Goal: Transaction & Acquisition: Register for event/course

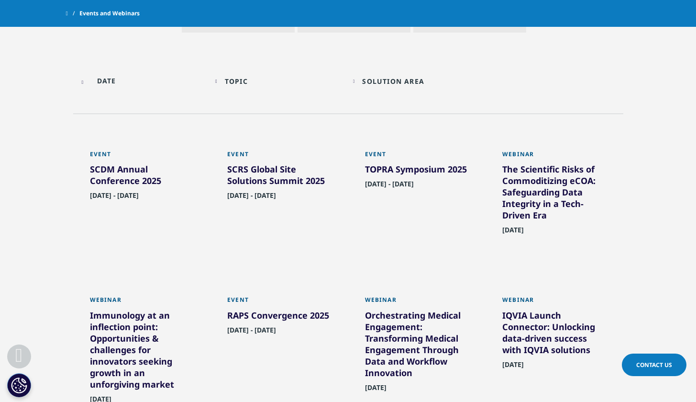
scroll to position [467, 0]
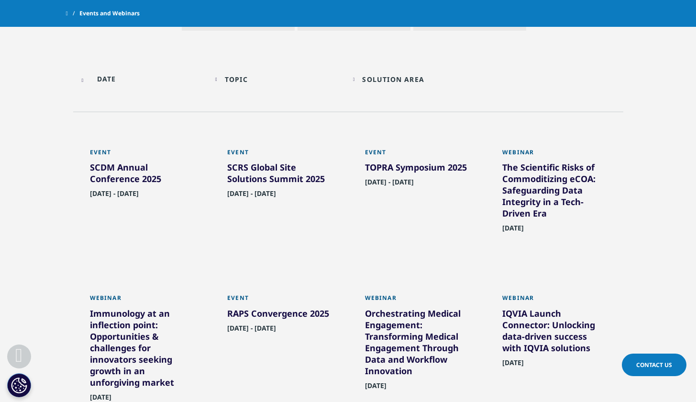
click at [362, 75] on div "Solution Area Loading Clear Or/And Operator" at bounding box center [417, 79] width 128 height 22
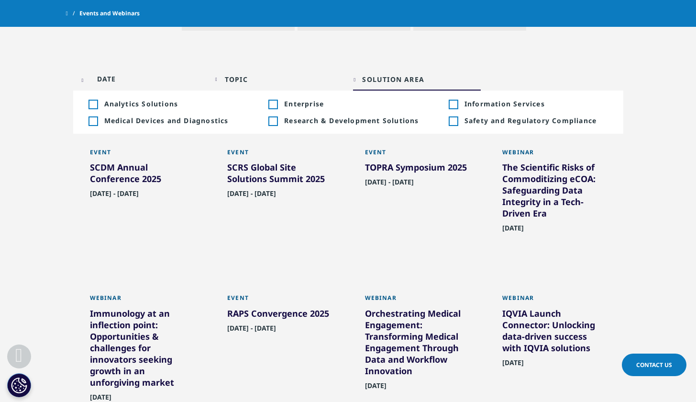
click at [156, 57] on div "Topic Loading Clear Or/And Operator Toggle AI & Machine Learning 1 Toggle Toggl…" at bounding box center [348, 83] width 550 height 55
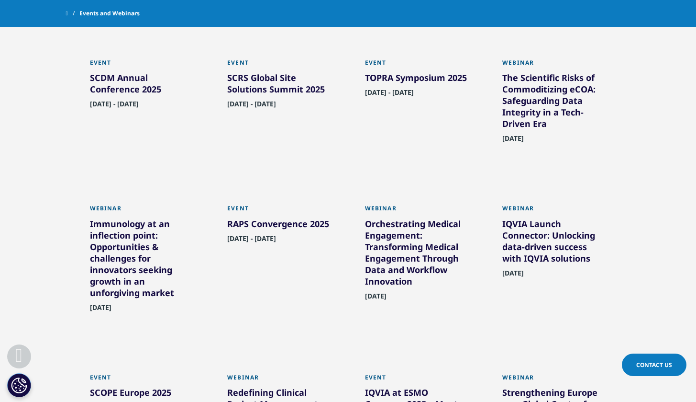
scroll to position [558, 0]
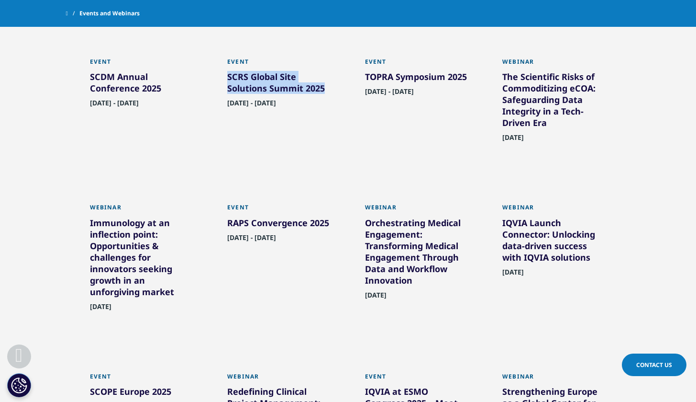
drag, startPoint x: 224, startPoint y: 71, endPoint x: 330, endPoint y: 89, distance: 107.2
click at [330, 89] on div "Event SCRS Global Site Solutions Summit 2025 September 28, 2025 - October 01, 2…" at bounding box center [279, 108] width 123 height 131
copy div "SCRS Global Site Solutions Summit 2025"
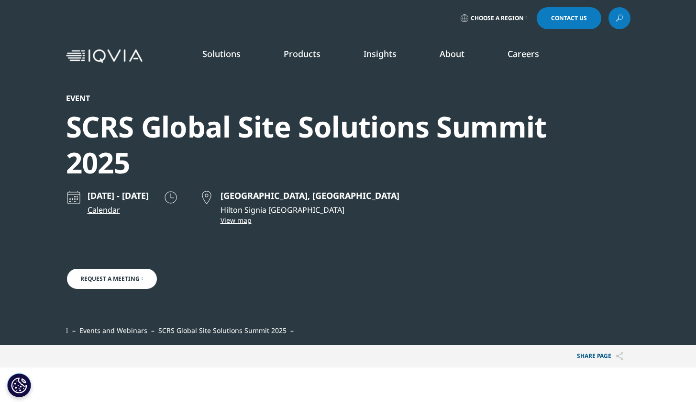
scroll to position [319, 565]
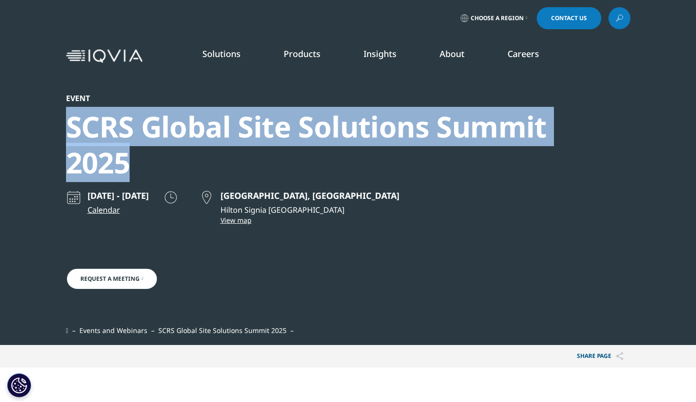
drag, startPoint x: 137, startPoint y: 166, endPoint x: 61, endPoint y: 137, distance: 81.1
click at [61, 137] on section "Event SCRS Global Site Solutions Summit [DATE] - [DATE] Calendar [GEOGRAPHIC_DA…" at bounding box center [348, 172] width 696 height 345
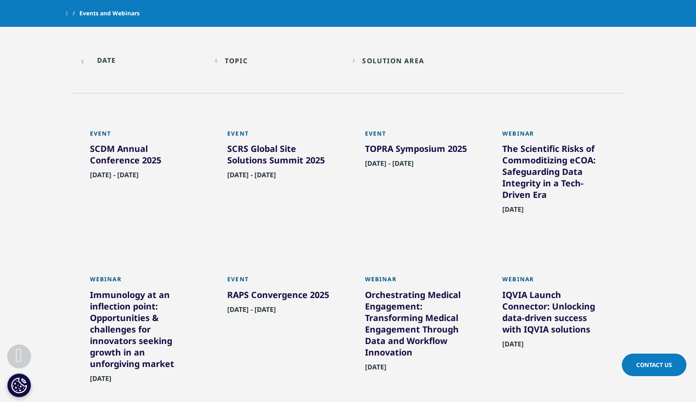
scroll to position [487, 0]
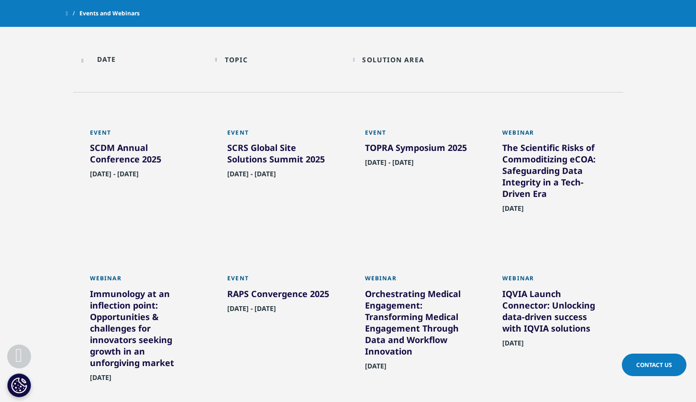
click at [146, 155] on div "SCDM Annual Conference 2025" at bounding box center [142, 155] width 104 height 27
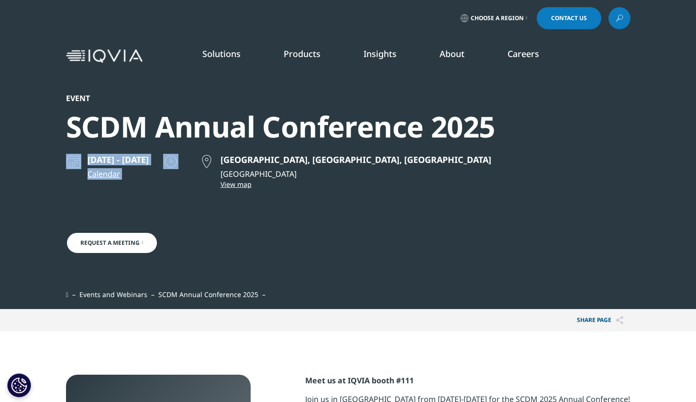
drag, startPoint x: 500, startPoint y: 128, endPoint x: 189, endPoint y: 146, distance: 311.1
click at [189, 146] on div "Event SCDM Annual Conference 2025 September 27 - 30, 2025 Calendar Baltimore, M…" at bounding box center [348, 196] width 565 height 207
click at [488, 152] on div "Event SCDM Annual Conference 2025 September 27 - 30, 2025 Calendar Baltimore, M…" at bounding box center [280, 196] width 429 height 207
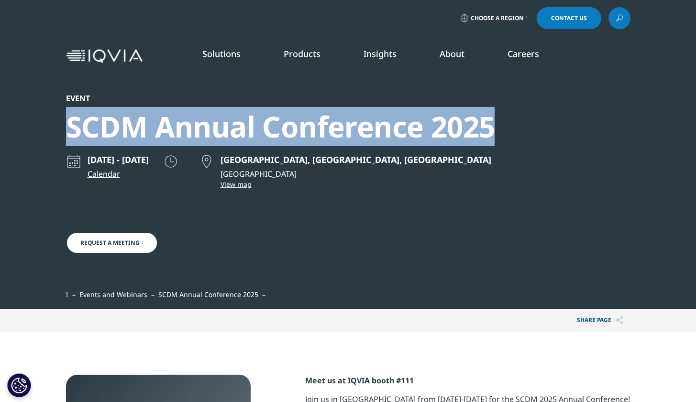
drag, startPoint x: 510, startPoint y: 129, endPoint x: 70, endPoint y: 114, distance: 440.1
click at [70, 114] on div "Event SCDM Annual Conference 2025 September 27 - 30, 2025 Calendar Baltimore, M…" at bounding box center [348, 196] width 565 height 207
copy div "SCDM Annual Conference 2025"
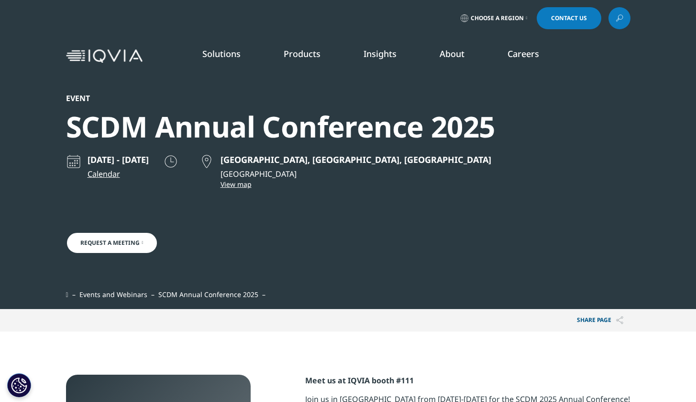
click at [368, 295] on ul "Events and Webinars SCDM Annual Conference 2025" at bounding box center [280, 295] width 429 height 11
